Goal: Task Accomplishment & Management: Manage account settings

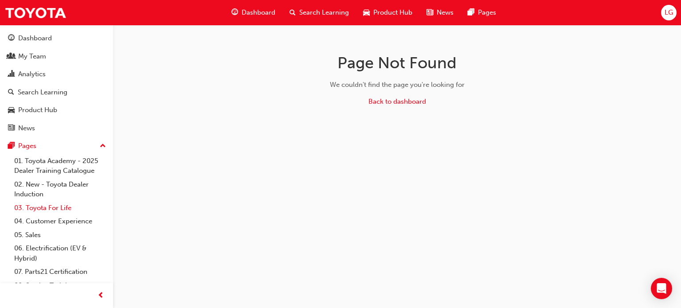
click at [80, 210] on link "03. Toyota For Life" at bounding box center [60, 208] width 99 height 14
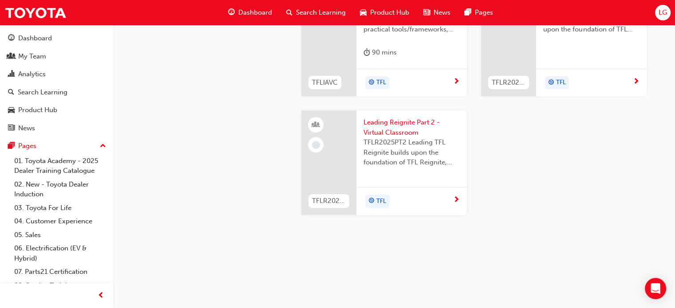
scroll to position [931, 0]
click at [385, 35] on span "This is a 90 minute virtual classroom session to provide practical tools/framew…" at bounding box center [411, 19] width 96 height 30
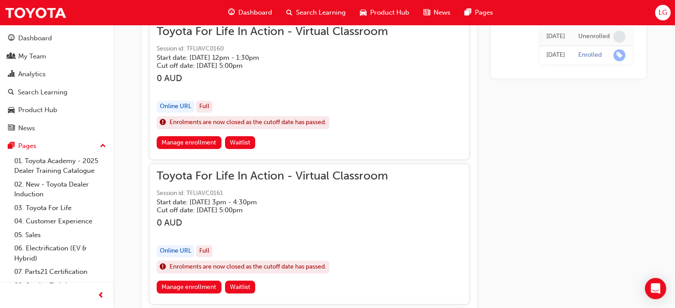
scroll to position [864, 0]
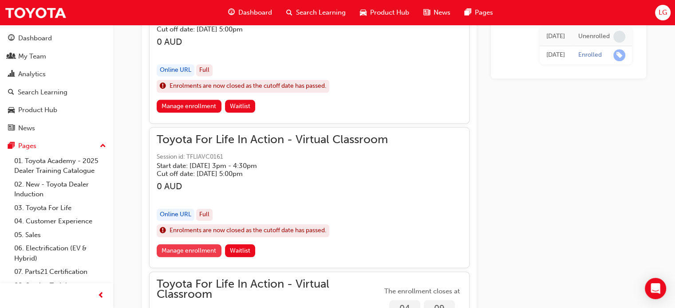
click at [186, 247] on link "Manage enrollment" at bounding box center [189, 250] width 65 height 13
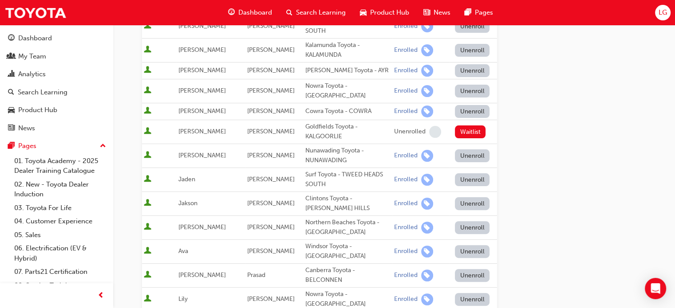
scroll to position [266, 0]
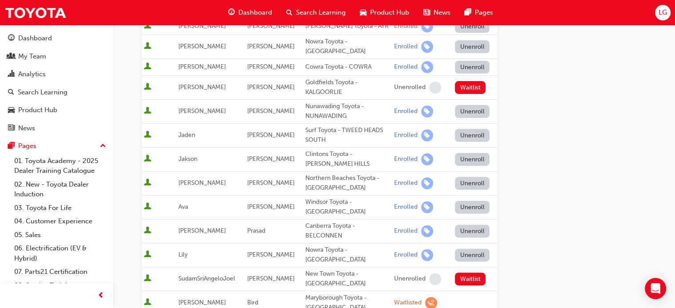
click at [481, 225] on button "Unenroll" at bounding box center [472, 231] width 35 height 13
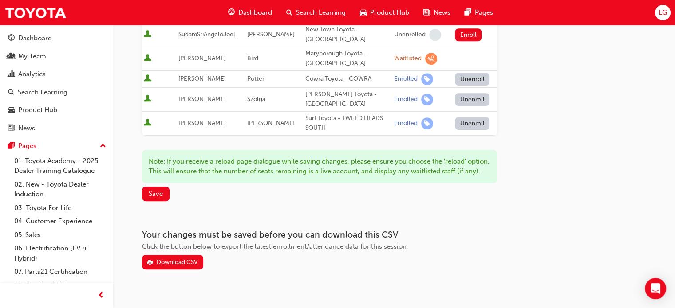
scroll to position [523, 0]
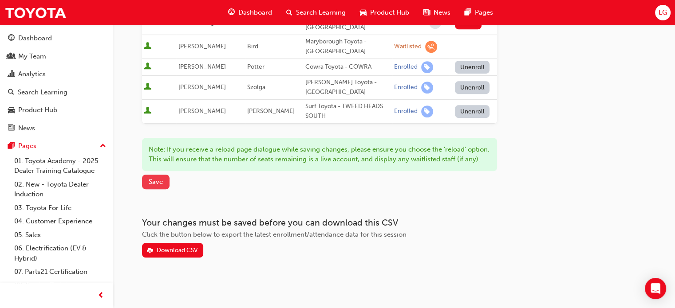
click at [149, 186] on button "Save" at bounding box center [155, 182] width 27 height 15
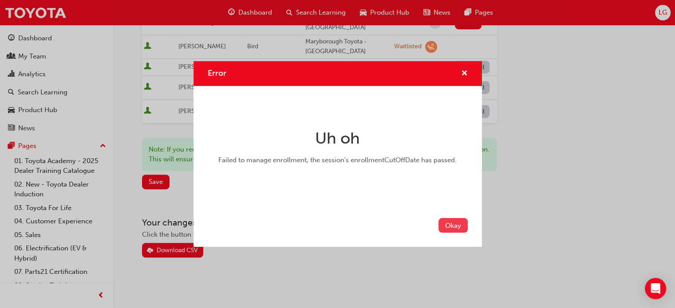
click at [455, 227] on button "Okay" at bounding box center [452, 225] width 29 height 15
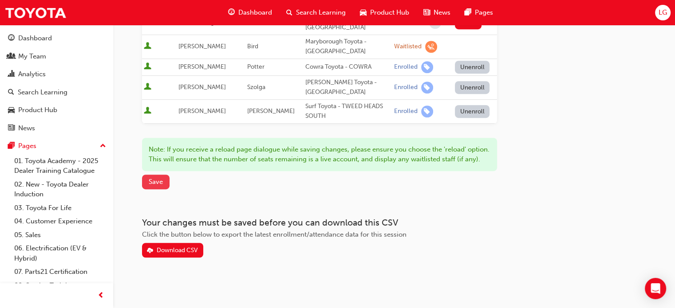
click at [163, 184] on button "Save" at bounding box center [155, 182] width 27 height 15
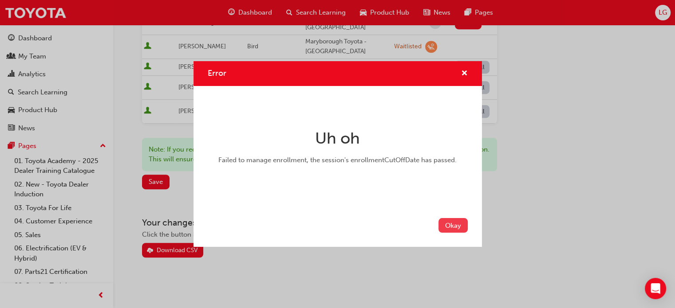
click at [445, 224] on button "Okay" at bounding box center [452, 225] width 29 height 15
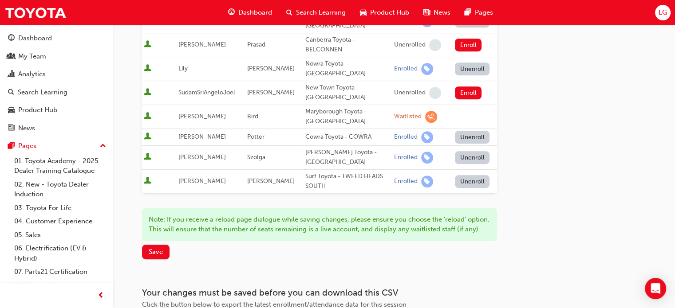
scroll to position [301, 0]
